Goal: Task Accomplishment & Management: Manage account settings

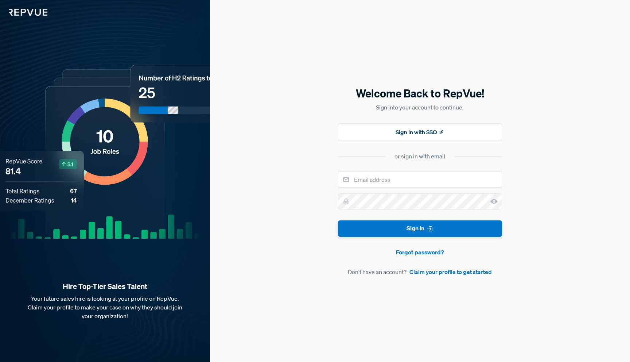
click at [399, 189] on form "Sign In Forgot password? Don't have an account? Claim your profile to get start…" at bounding box center [420, 223] width 164 height 105
click at [399, 184] on input "email" at bounding box center [420, 179] width 164 height 16
type input "gepstein@navan.com"
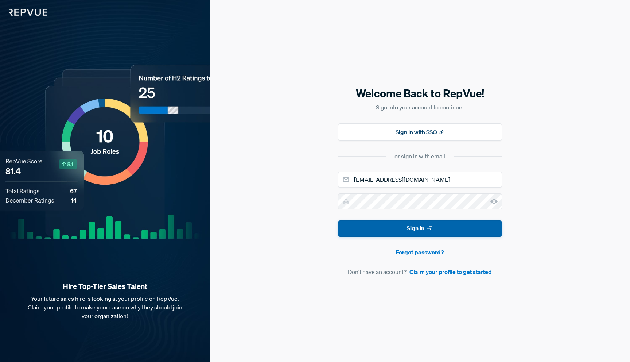
click at [474, 232] on button "Sign In" at bounding box center [420, 228] width 164 height 16
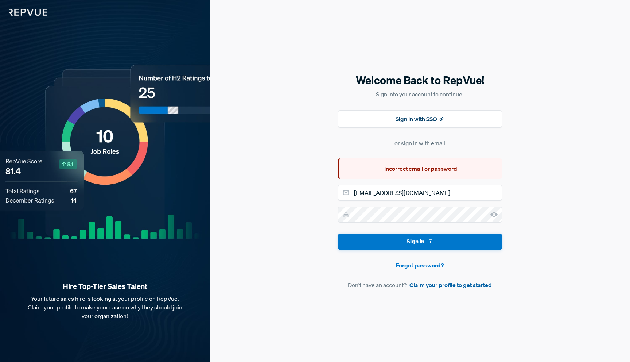
click at [465, 287] on link "Claim your profile to get started" at bounding box center [451, 284] width 82 height 9
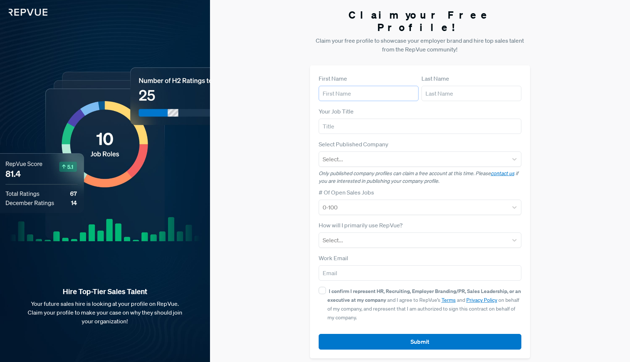
click at [391, 87] on input "text" at bounding box center [369, 93] width 100 height 15
type input "Gabby"
click at [406, 89] on input "Gabby" at bounding box center [369, 93] width 100 height 15
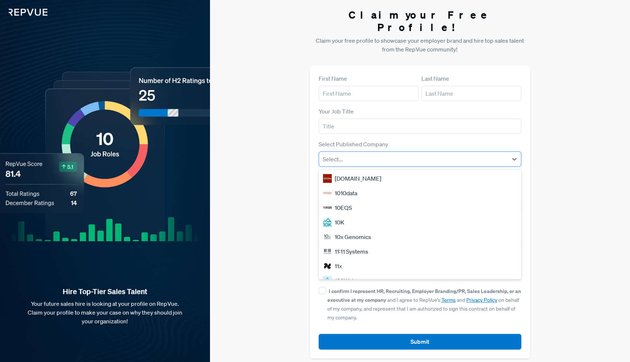
click at [336, 154] on div at bounding box center [414, 159] width 182 height 10
type input "navan"
click at [345, 171] on div "Navan" at bounding box center [420, 178] width 203 height 15
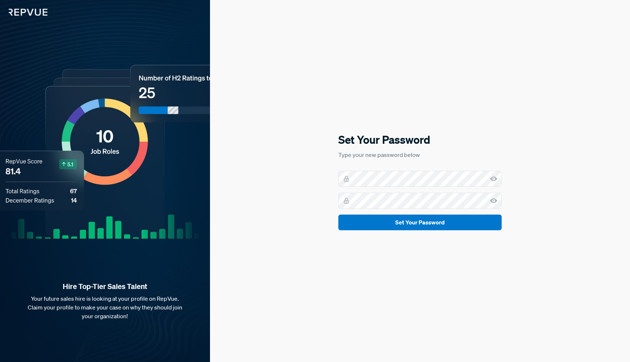
click at [493, 179] on icon at bounding box center [493, 178] width 7 height 7
click at [497, 199] on icon at bounding box center [493, 200] width 7 height 7
click at [391, 227] on button "Set Your Password" at bounding box center [419, 222] width 163 height 16
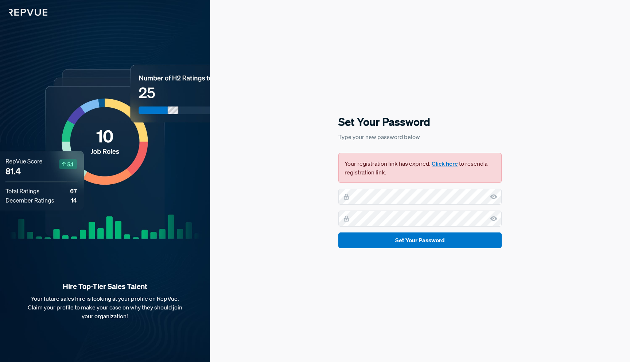
click at [444, 163] on button "Click here" at bounding box center [445, 163] width 26 height 9
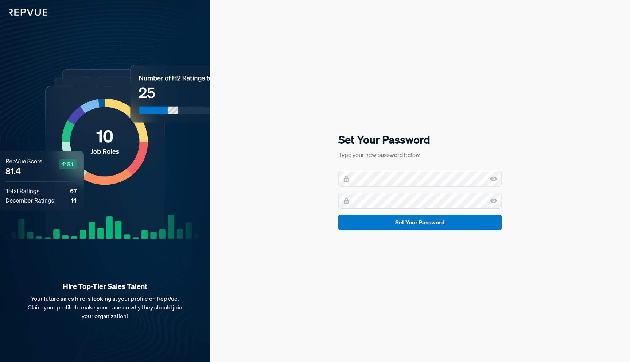
click at [494, 181] on icon at bounding box center [493, 178] width 7 height 7
click at [495, 201] on use at bounding box center [493, 200] width 7 height 5
click at [402, 223] on button "Set Your Password" at bounding box center [419, 222] width 163 height 16
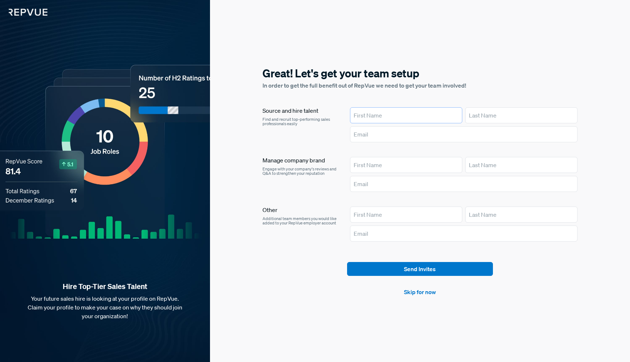
click at [386, 115] on input "text" at bounding box center [406, 115] width 112 height 16
type input "Gabby"
click at [483, 111] on input "text" at bounding box center [521, 115] width 112 height 16
click at [391, 115] on input "Gabby" at bounding box center [406, 115] width 112 height 16
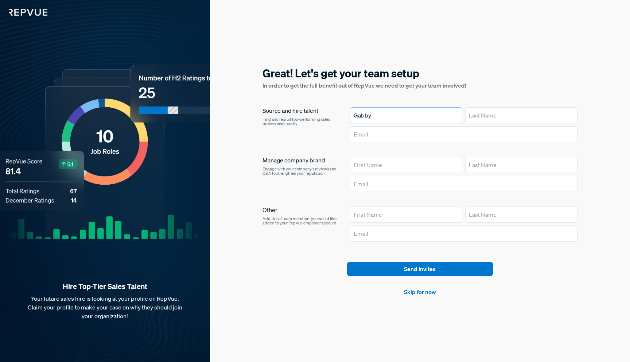
click at [391, 115] on input "Gabby" at bounding box center [406, 115] width 112 height 16
click at [388, 164] on input "text" at bounding box center [406, 165] width 112 height 16
type input "T"
type input "Karlie"
type input "Souris"
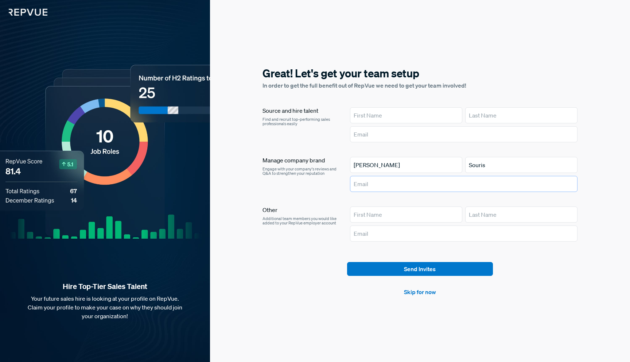
click at [372, 185] on input "text" at bounding box center [464, 184] width 228 height 16
type input "ksouris@navan.com"
click at [393, 268] on button "Send Invites" at bounding box center [420, 269] width 146 height 14
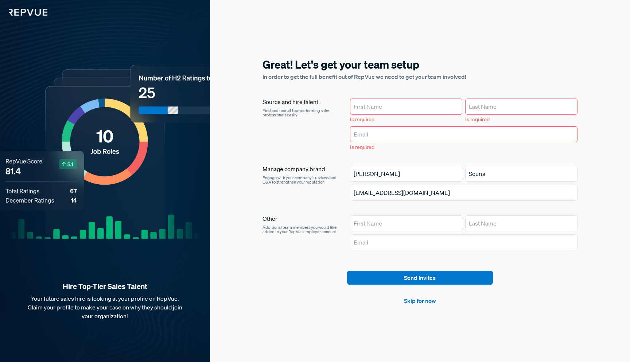
click at [379, 105] on input "text" at bounding box center [406, 106] width 112 height 16
type input "Karlie"
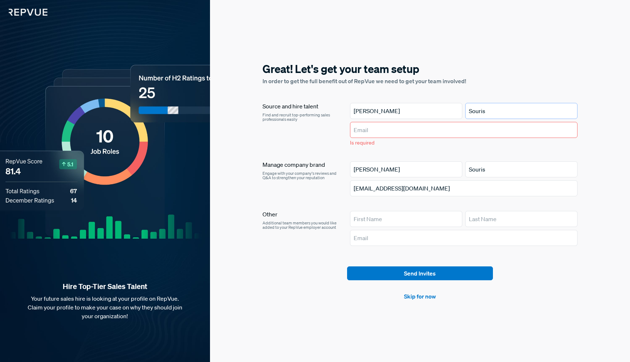
type input "Souris"
click at [367, 131] on input "text" at bounding box center [464, 130] width 228 height 16
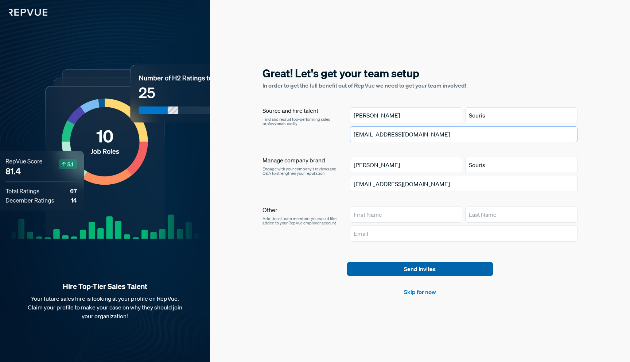
type input "ksouris@navan.com"
click at [368, 271] on button "Send Invites" at bounding box center [420, 269] width 146 height 14
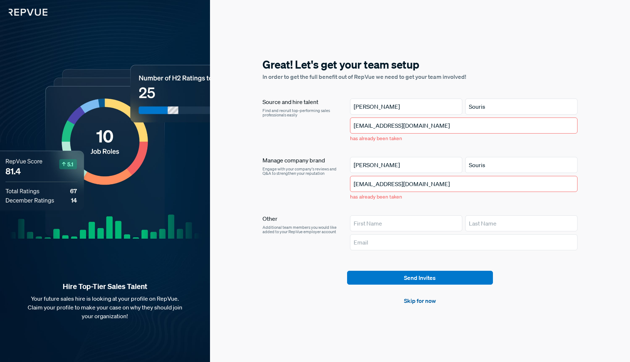
click at [409, 303] on link "Skip for now" at bounding box center [420, 300] width 32 height 9
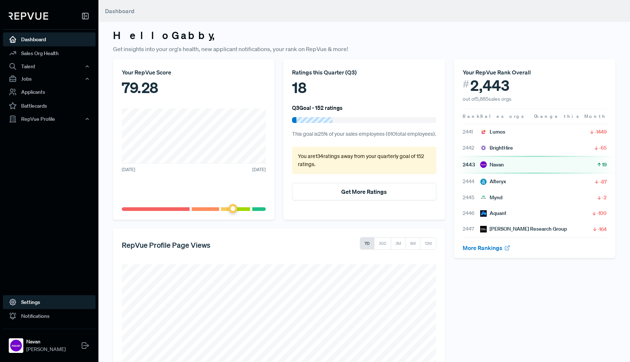
click at [32, 304] on link "Settings" at bounding box center [49, 302] width 93 height 14
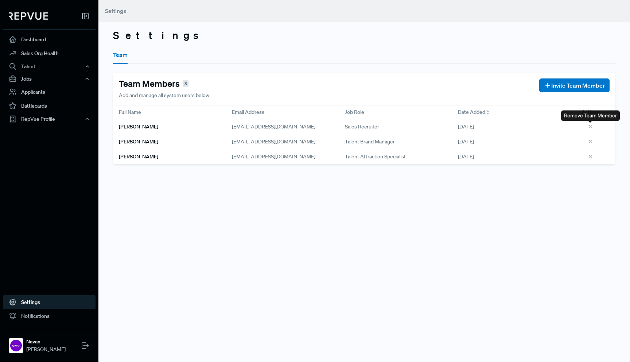
click at [590, 127] on use at bounding box center [590, 126] width 3 height 3
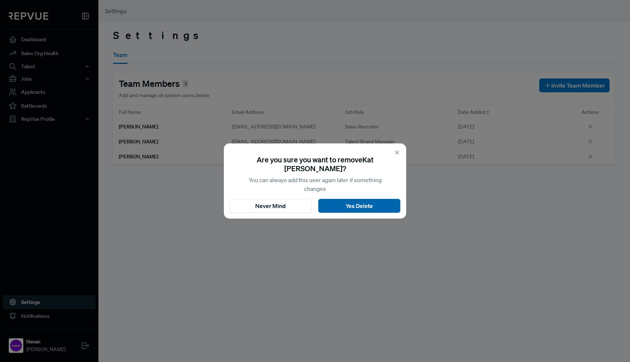
click at [342, 205] on button "Yes Delete" at bounding box center [359, 206] width 82 height 14
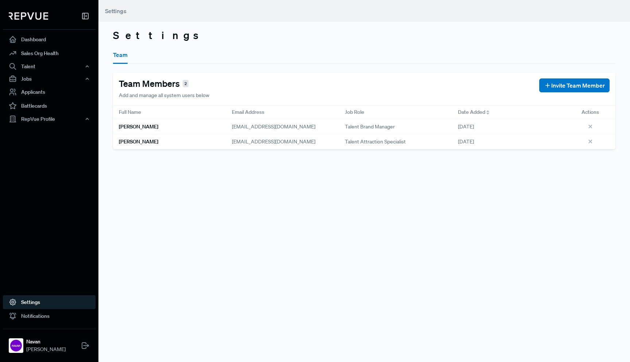
click at [392, 138] on span "Talent Attraction Specialist" at bounding box center [375, 142] width 61 height 8
click at [137, 96] on p "Add and manage all system users below" at bounding box center [164, 96] width 90 height 8
click at [87, 346] on icon at bounding box center [85, 345] width 9 height 9
